Goal: Task Accomplishment & Management: Manage account settings

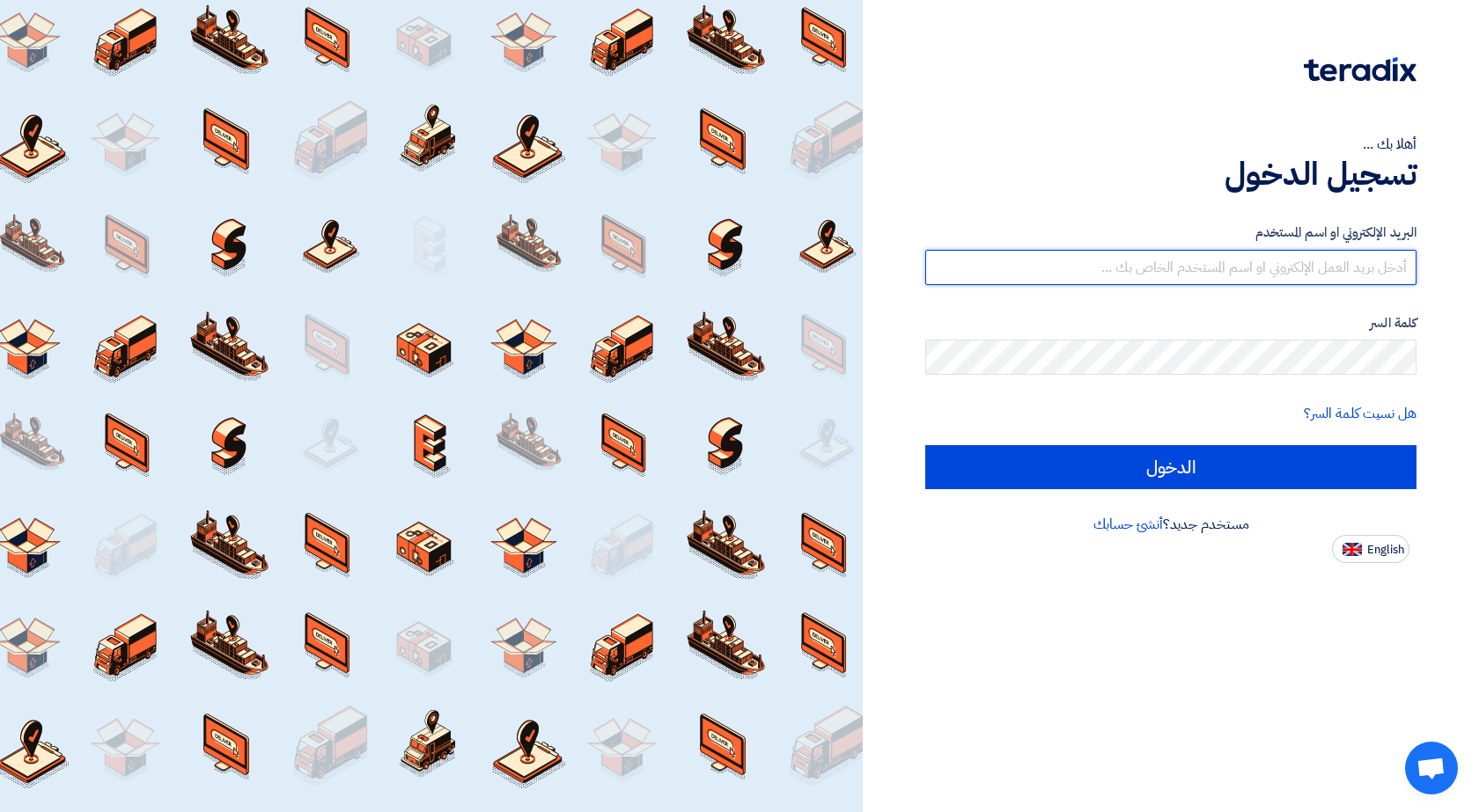
type input "sales@solidsteelegy.com"
drag, startPoint x: 1070, startPoint y: 575, endPoint x: 1079, endPoint y: 549, distance: 27.5
click at [1073, 567] on div "أهلا بك ... تسجيل الدخول البريد الإلكتروني او اسم المستخدم sales@solidsteelegy.…" at bounding box center [1171, 406] width 616 height 812
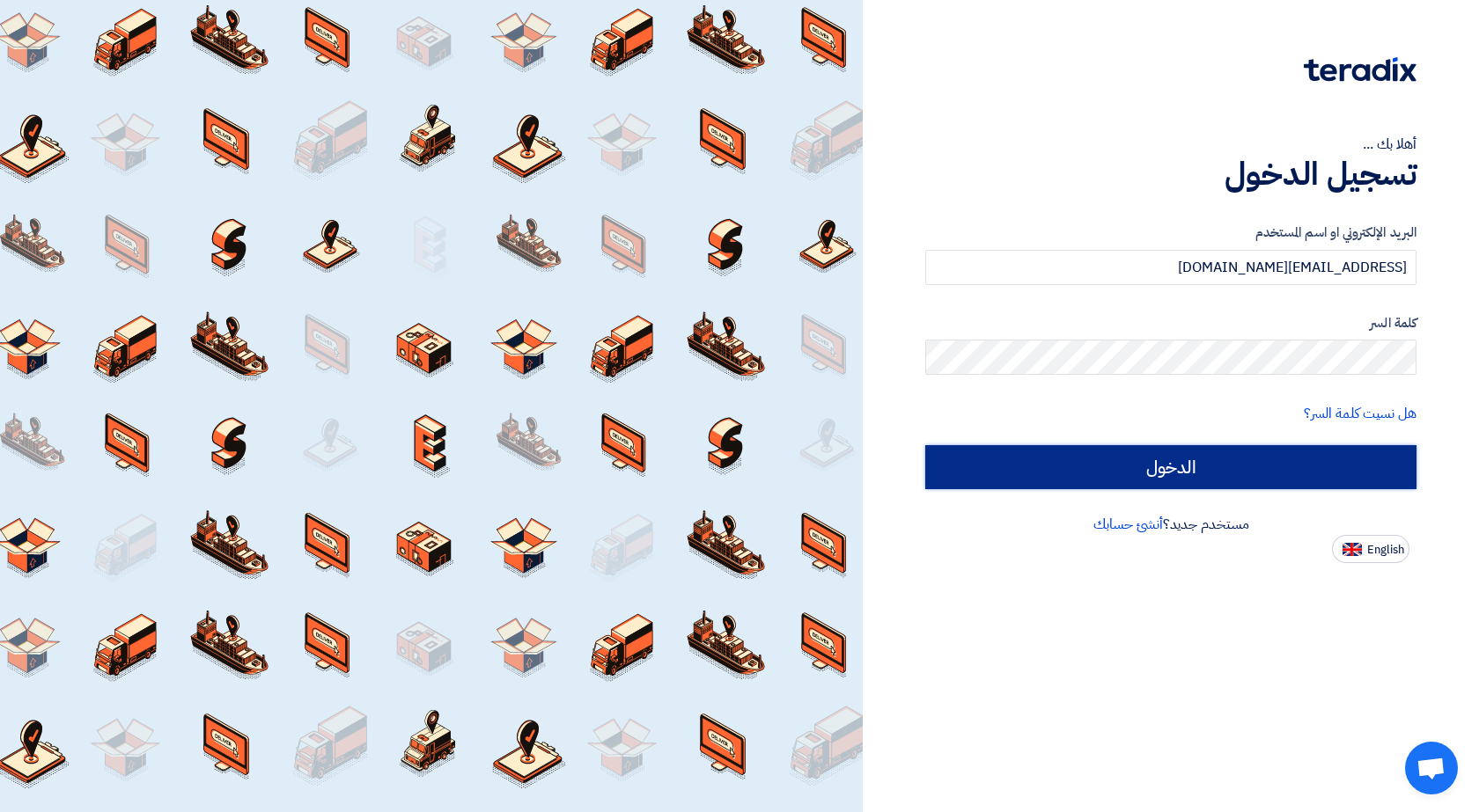
click at [1098, 477] on input "الدخول" at bounding box center [1171, 467] width 491 height 44
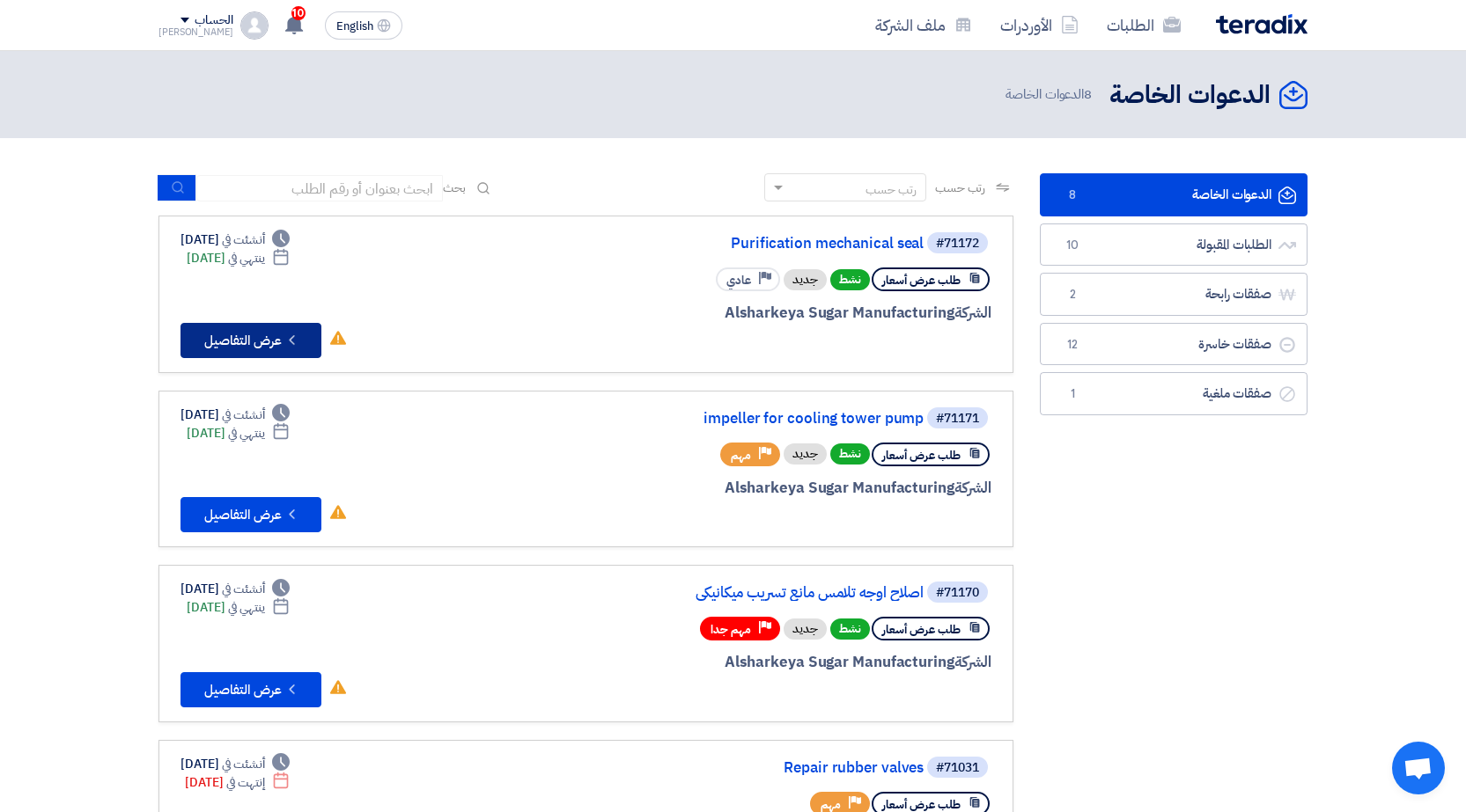
click at [255, 342] on button "Check details عرض التفاصيل" at bounding box center [251, 340] width 140 height 35
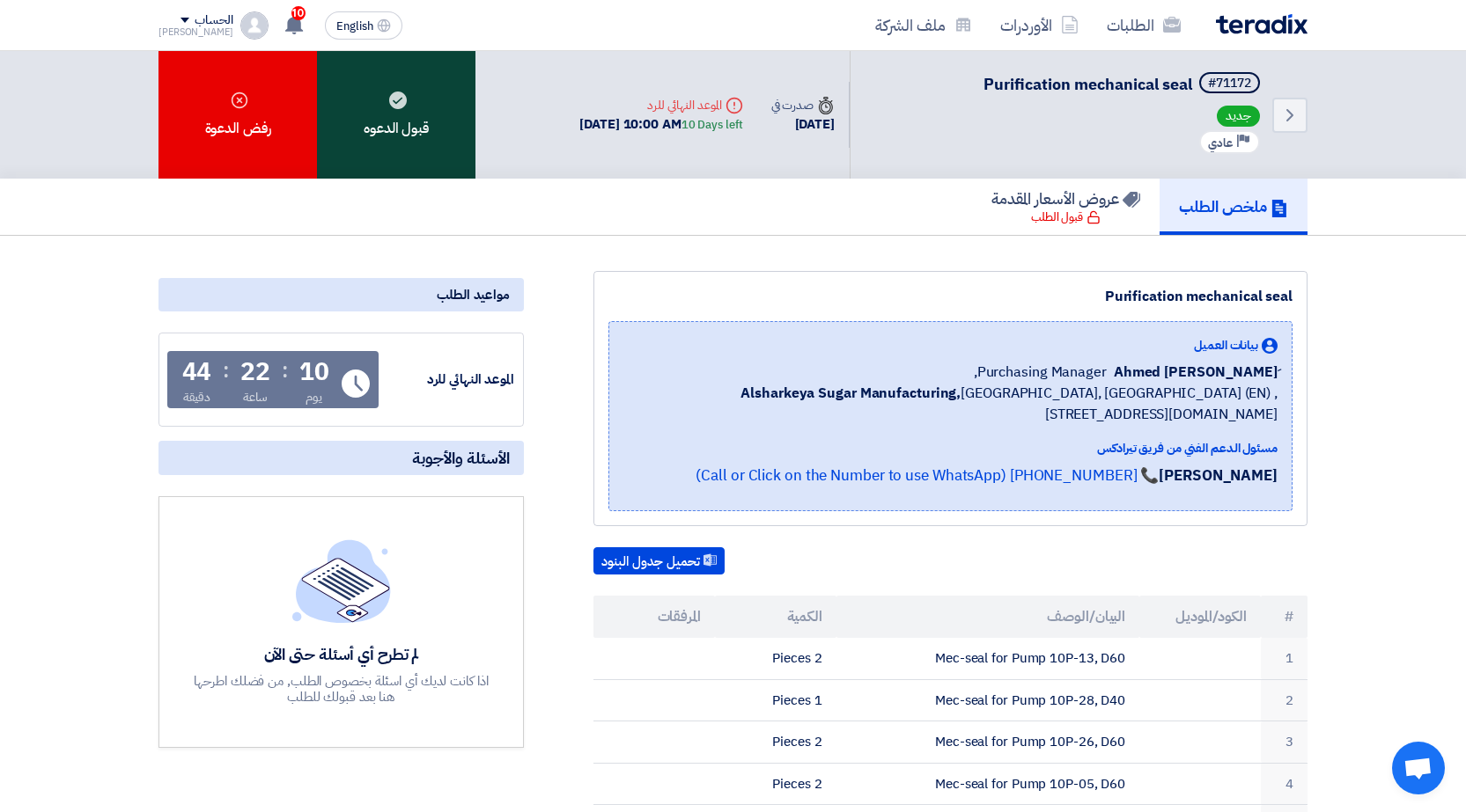
click at [409, 135] on div "قبول الدعوه" at bounding box center [396, 114] width 159 height 128
